Goal: Information Seeking & Learning: Learn about a topic

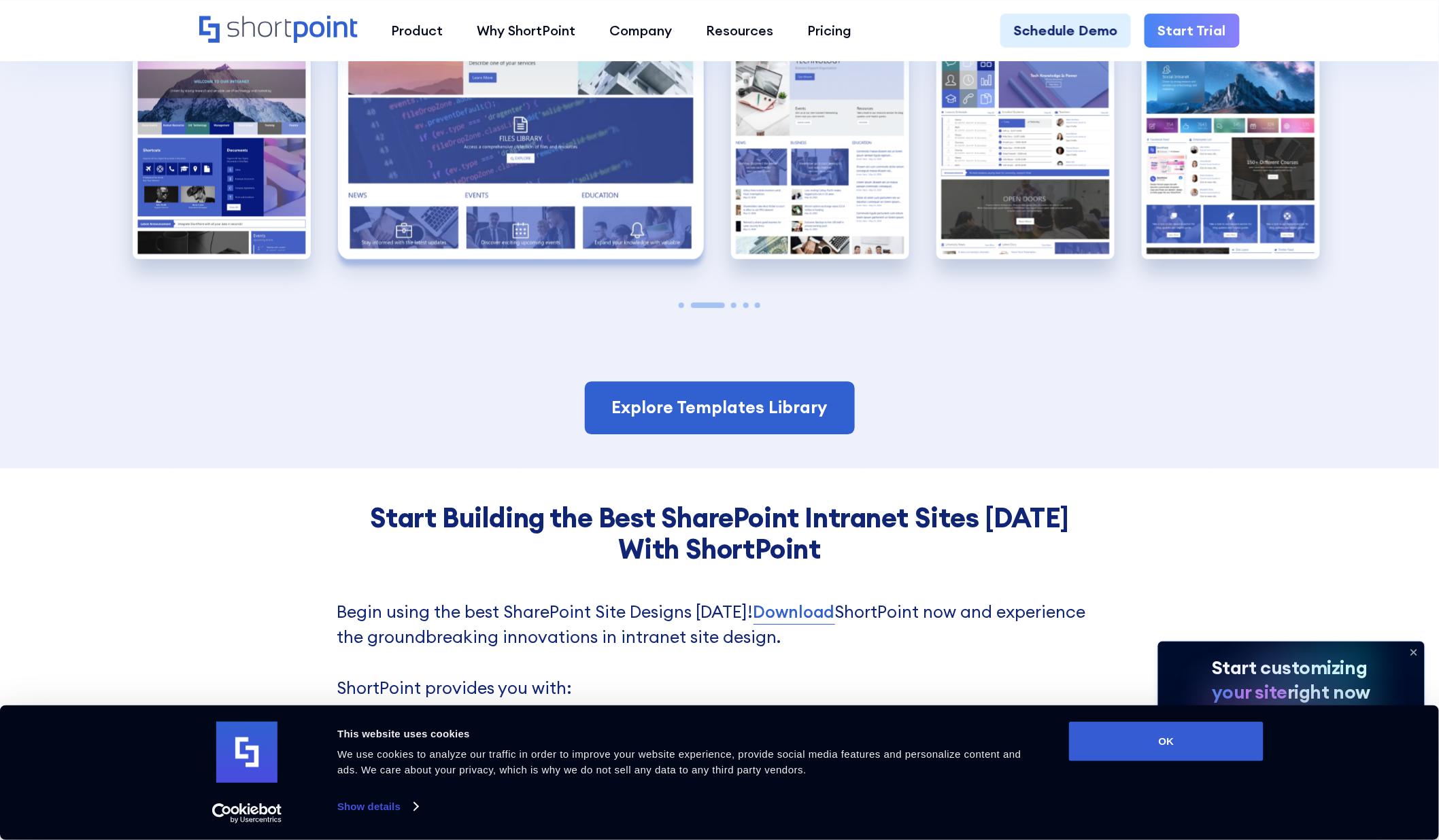
scroll to position [3625, 0]
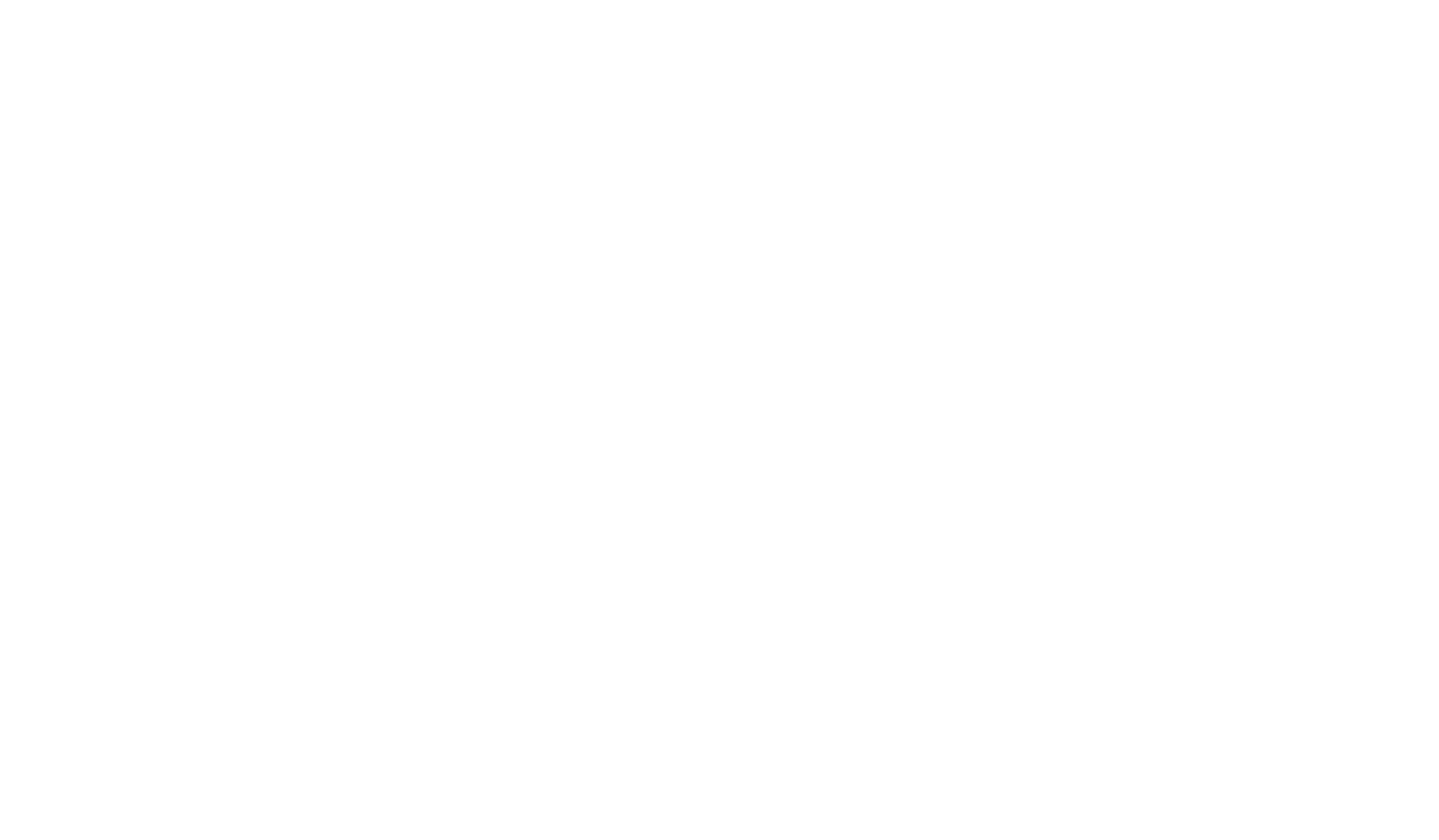
scroll to position [2420, 0]
